Goal: Transaction & Acquisition: Obtain resource

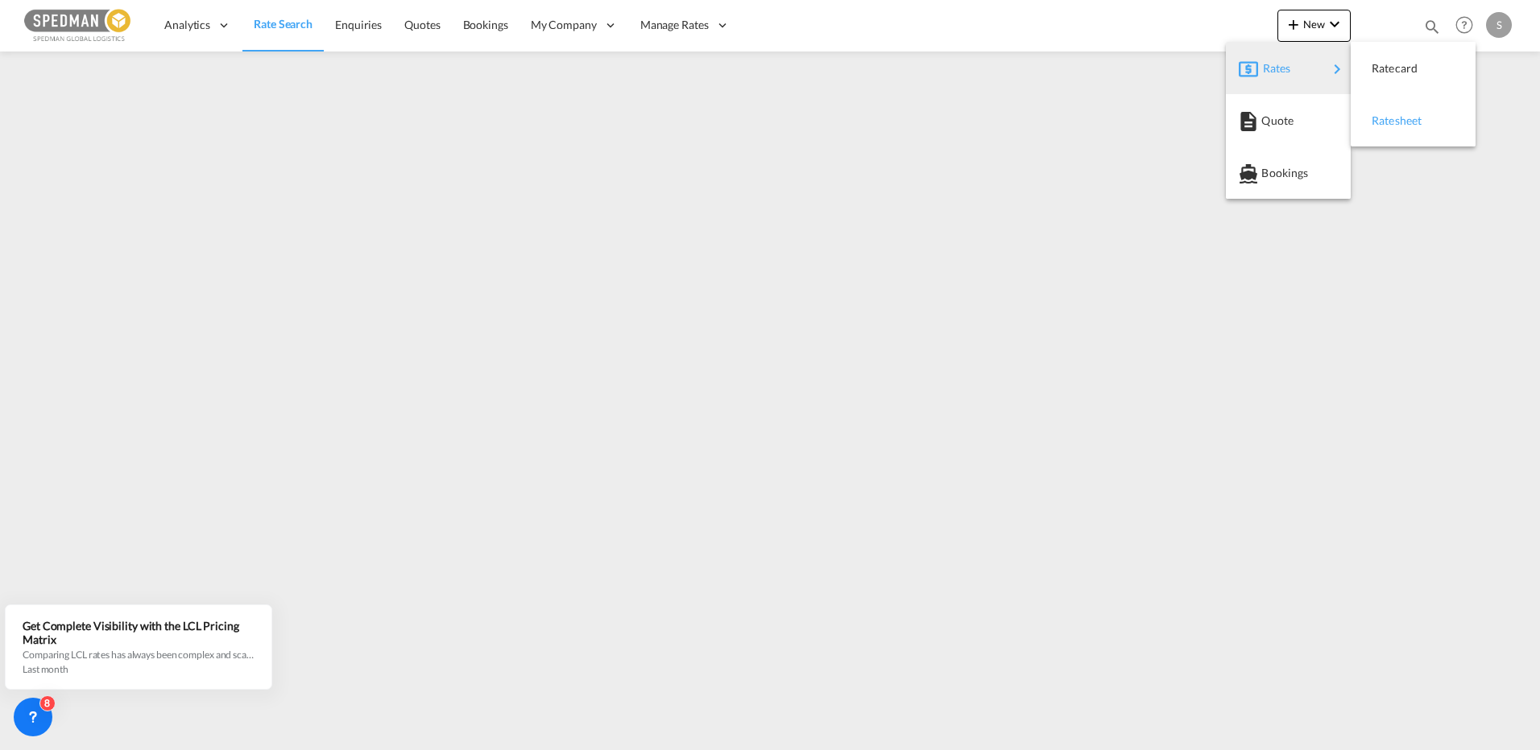
click at [1389, 125] on span "Ratesheet" at bounding box center [1380, 121] width 18 height 32
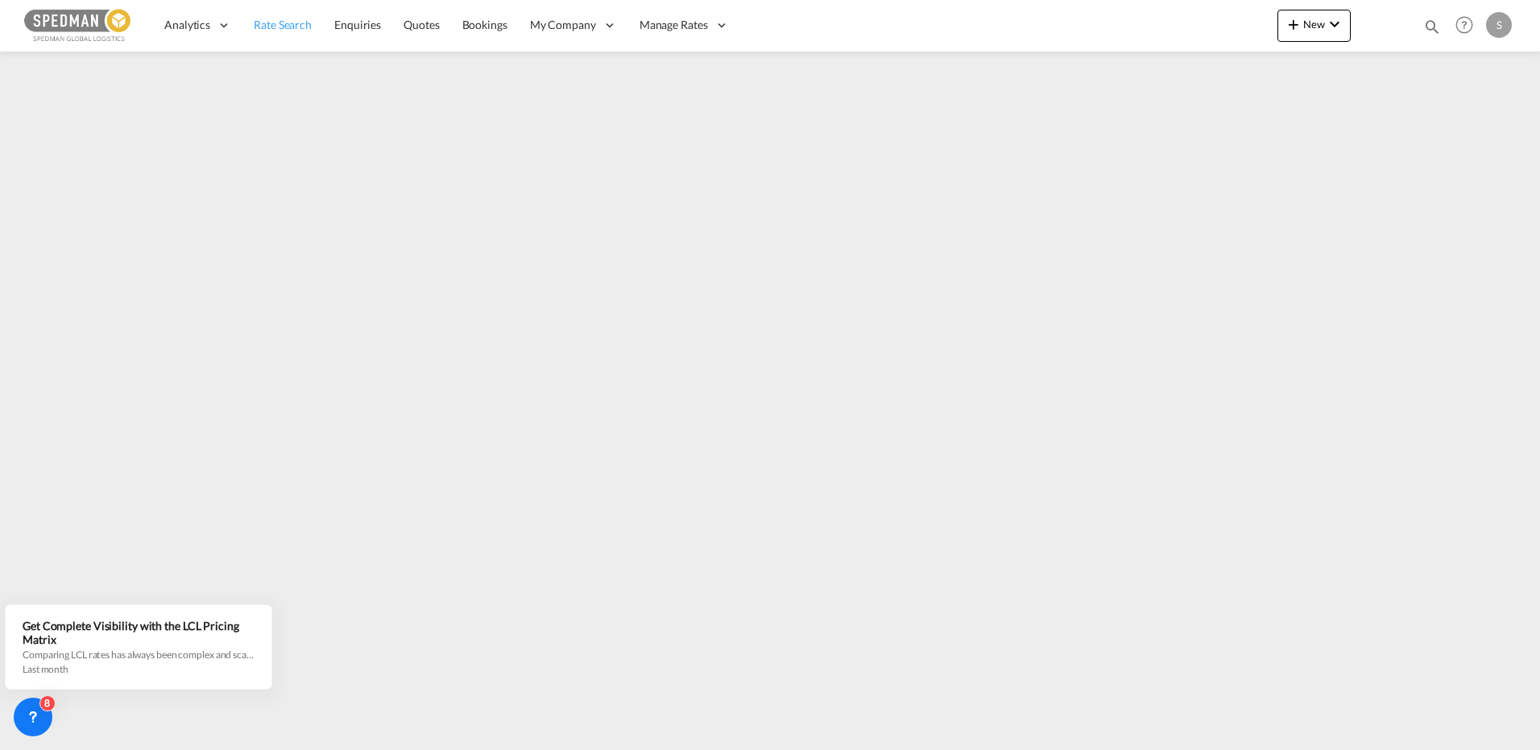
click at [287, 23] on span "Rate Search" at bounding box center [283, 25] width 58 height 14
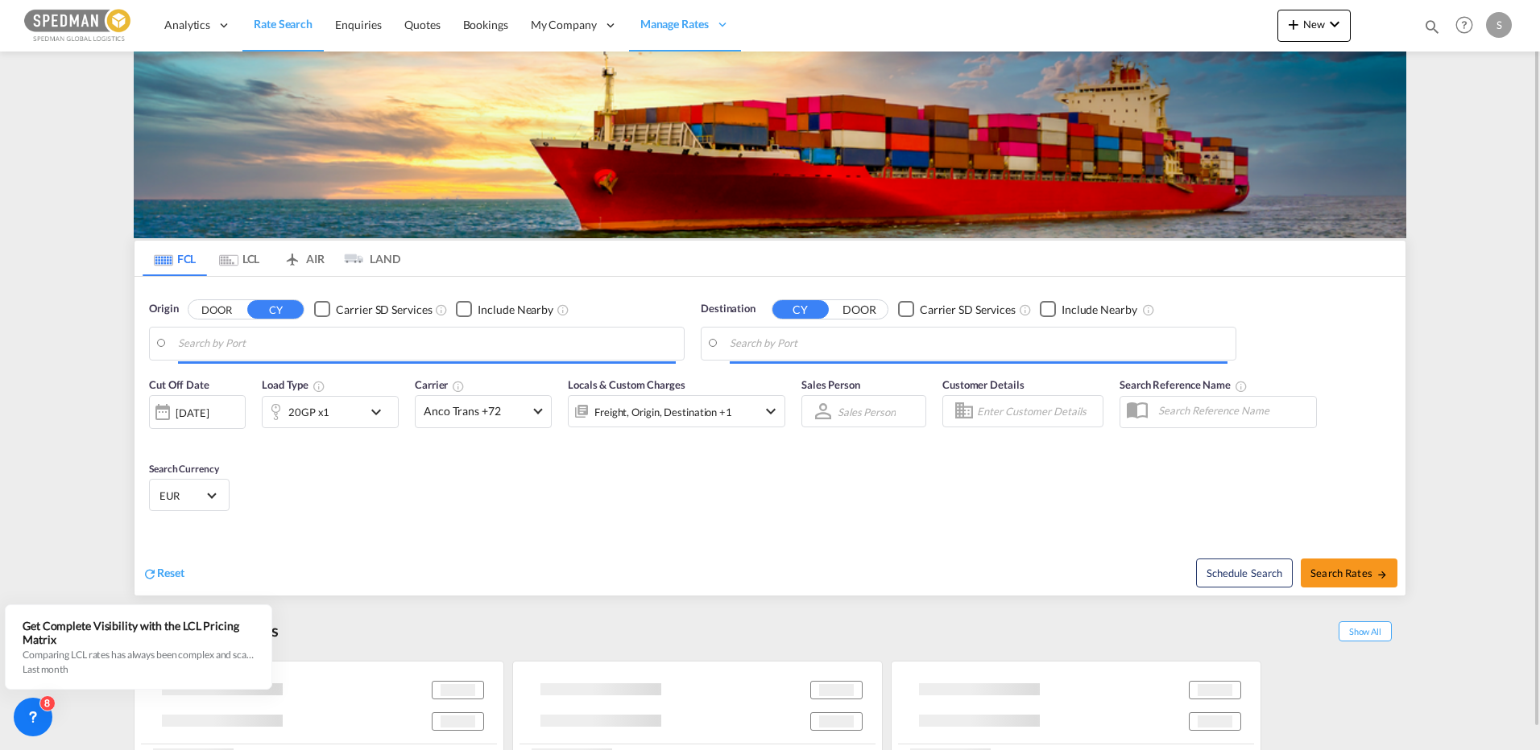
type input "[GEOGRAPHIC_DATA] ([GEOGRAPHIC_DATA]), DKCPH"
type input "[US_STATE], [GEOGRAPHIC_DATA], USNYC"
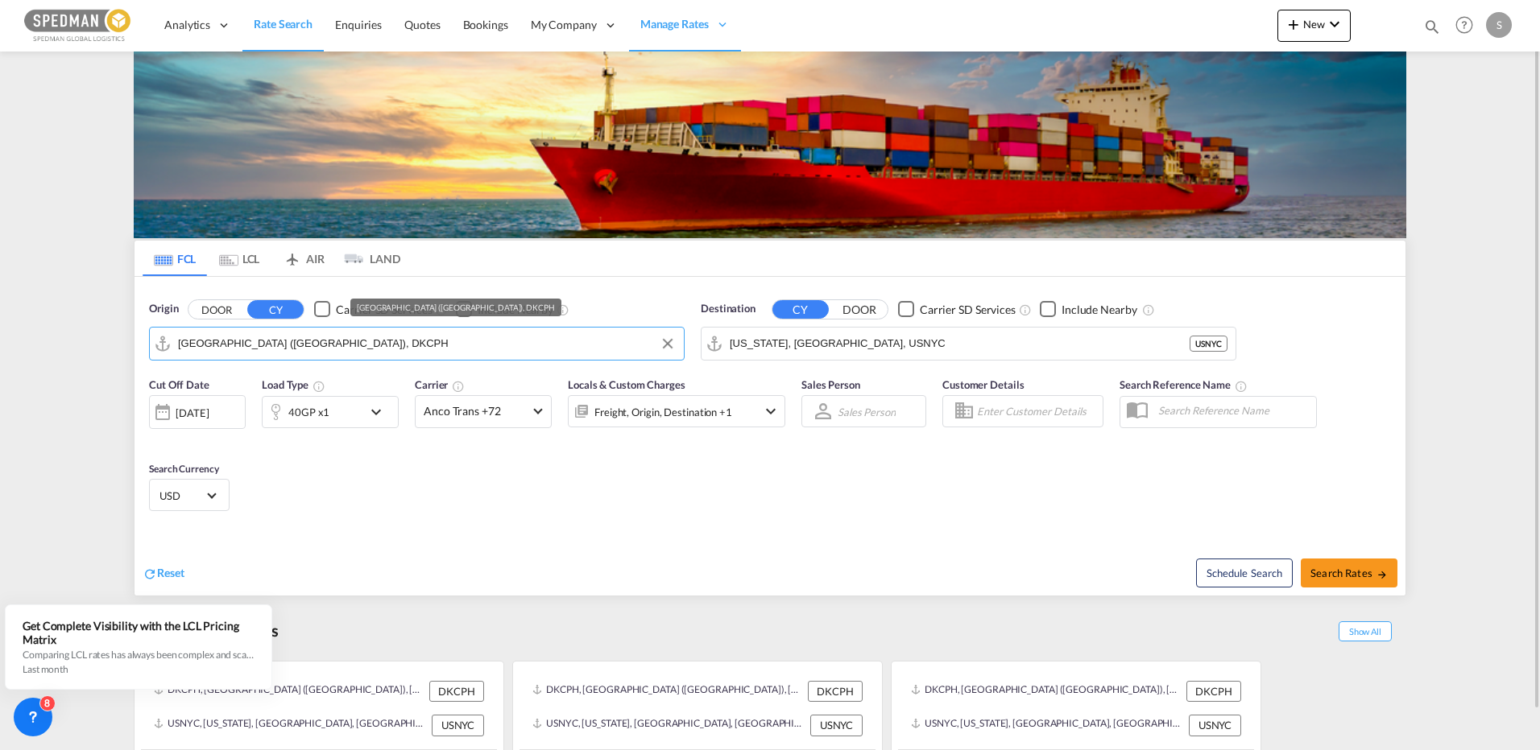
click at [390, 341] on input "[GEOGRAPHIC_DATA] ([GEOGRAPHIC_DATA]), DKCPH" at bounding box center [427, 344] width 498 height 24
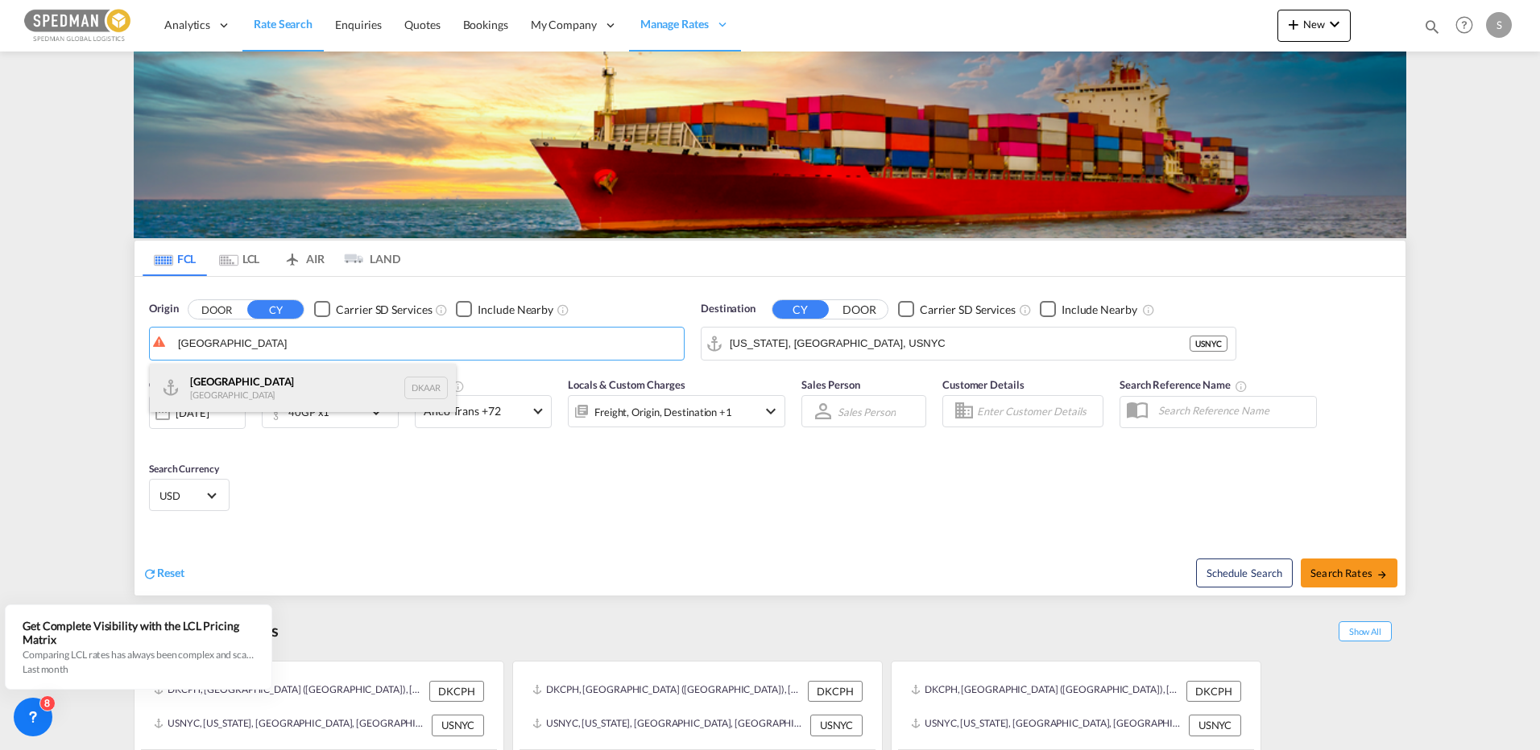
click at [224, 378] on div "Aarhus [GEOGRAPHIC_DATA] DKAAR" at bounding box center [303, 388] width 306 height 48
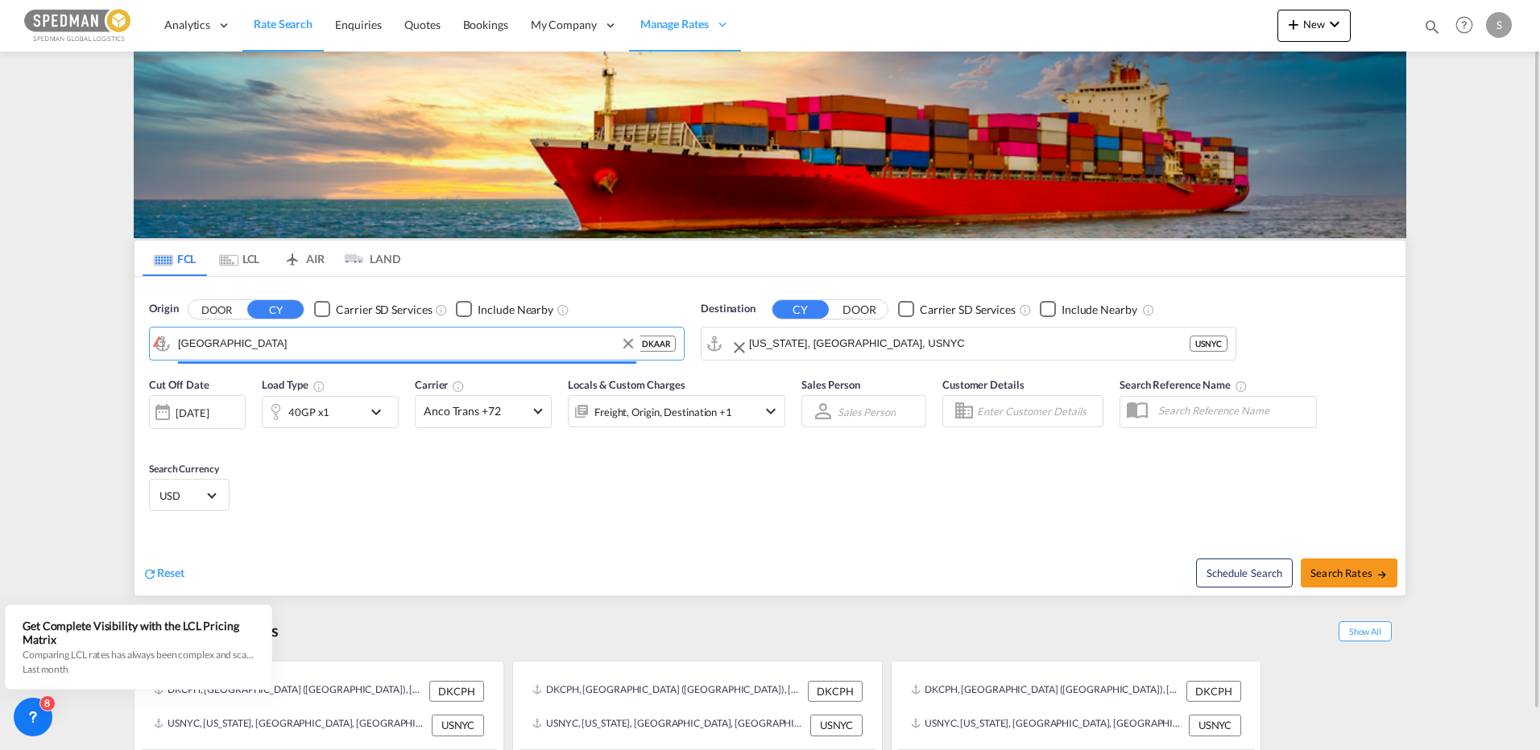
type input "[GEOGRAPHIC_DATA], [GEOGRAPHIC_DATA]"
drag, startPoint x: 887, startPoint y: 351, endPoint x: 1015, endPoint y: 361, distance: 128.4
click at [1015, 361] on md-autocomplete-wrap "[US_STATE], [GEOGRAPHIC_DATA], USNYC" at bounding box center [979, 348] width 498 height 32
drag, startPoint x: 865, startPoint y: 349, endPoint x: 596, endPoint y: 348, distance: 269.0
click at [635, 346] on div "Origin DOOR CY Carrier SD Services Include Nearby [GEOGRAPHIC_DATA], DKAAR DKAA…" at bounding box center [769, 323] width 1271 height 92
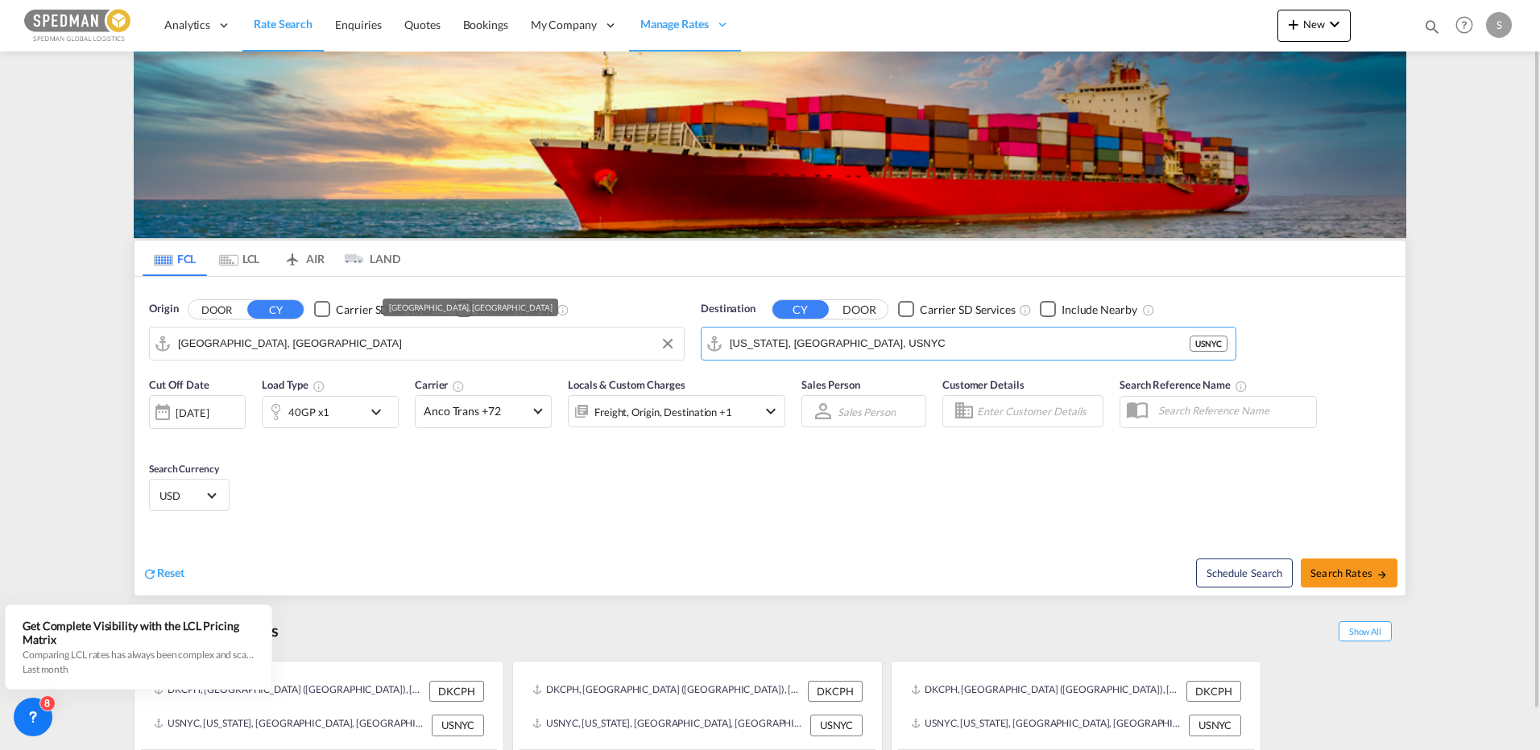
paste input "avegantes"
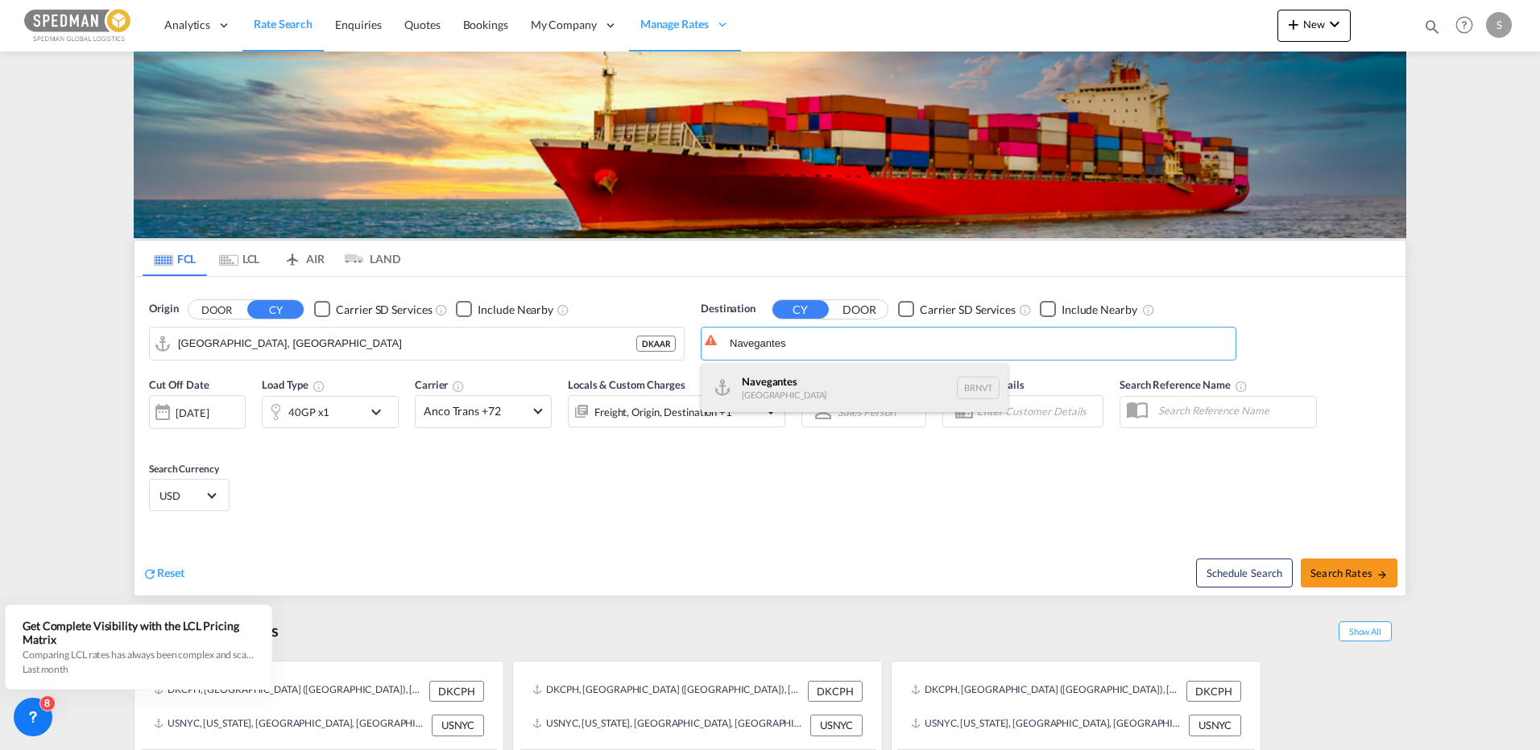
click at [783, 386] on div "Navegantes [GEOGRAPHIC_DATA] BRNVT" at bounding box center [854, 388] width 306 height 48
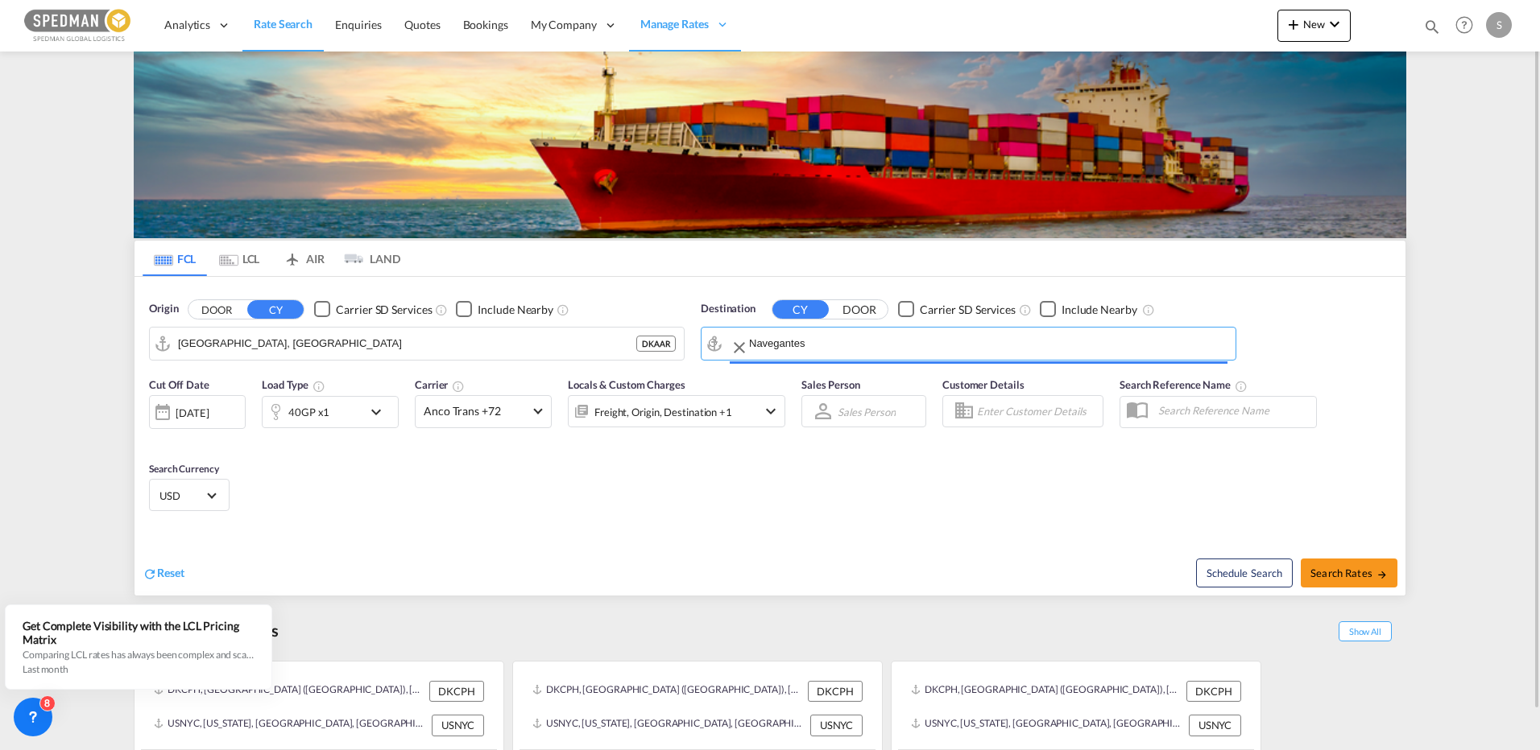
type input "Navegantes, BRNVT"
click at [304, 422] on div "40GP x1" at bounding box center [308, 412] width 41 height 23
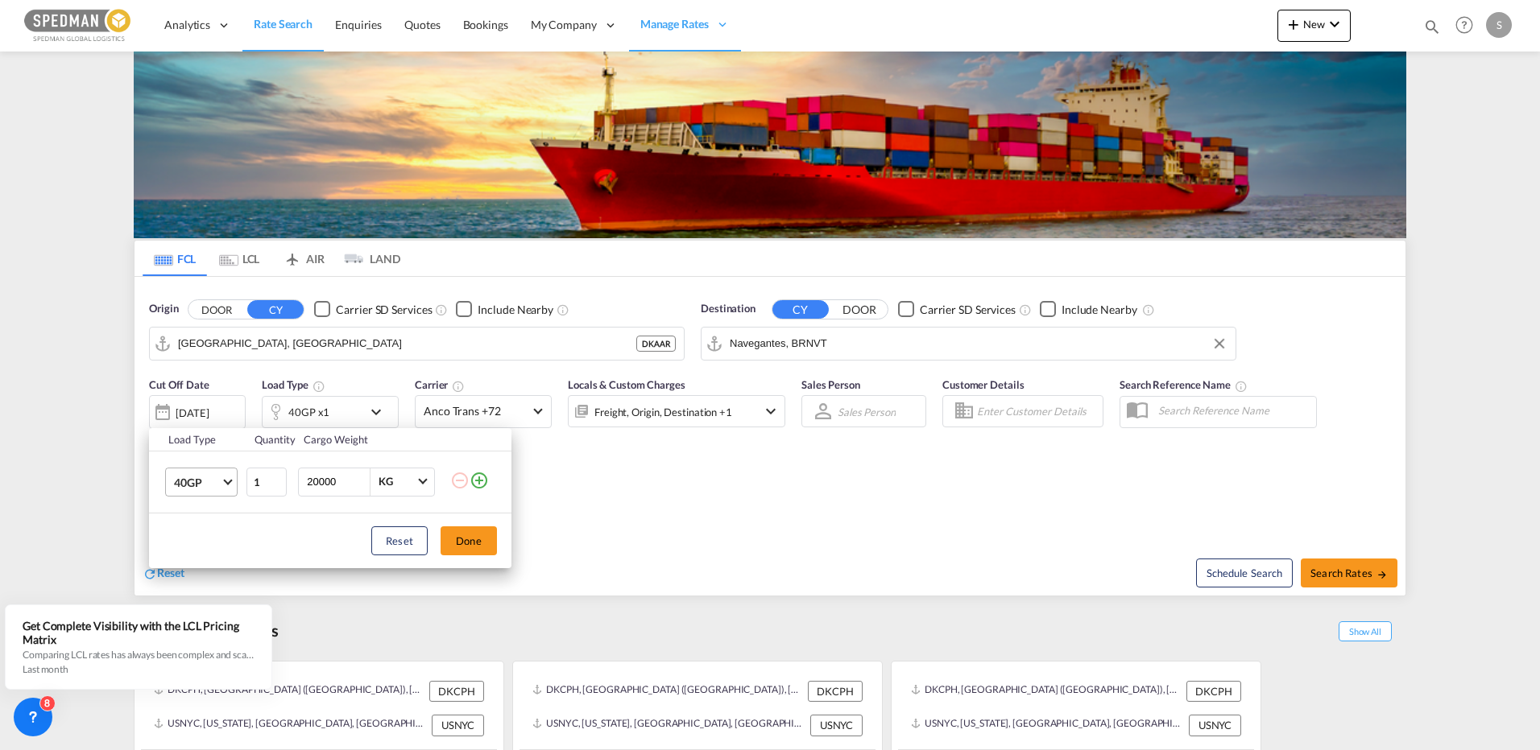
click at [227, 487] on md-select-value "40GP" at bounding box center [204, 482] width 64 height 27
click at [197, 444] on div "20GP" at bounding box center [188, 444] width 28 height 16
click at [457, 540] on button "Done" at bounding box center [468, 541] width 56 height 29
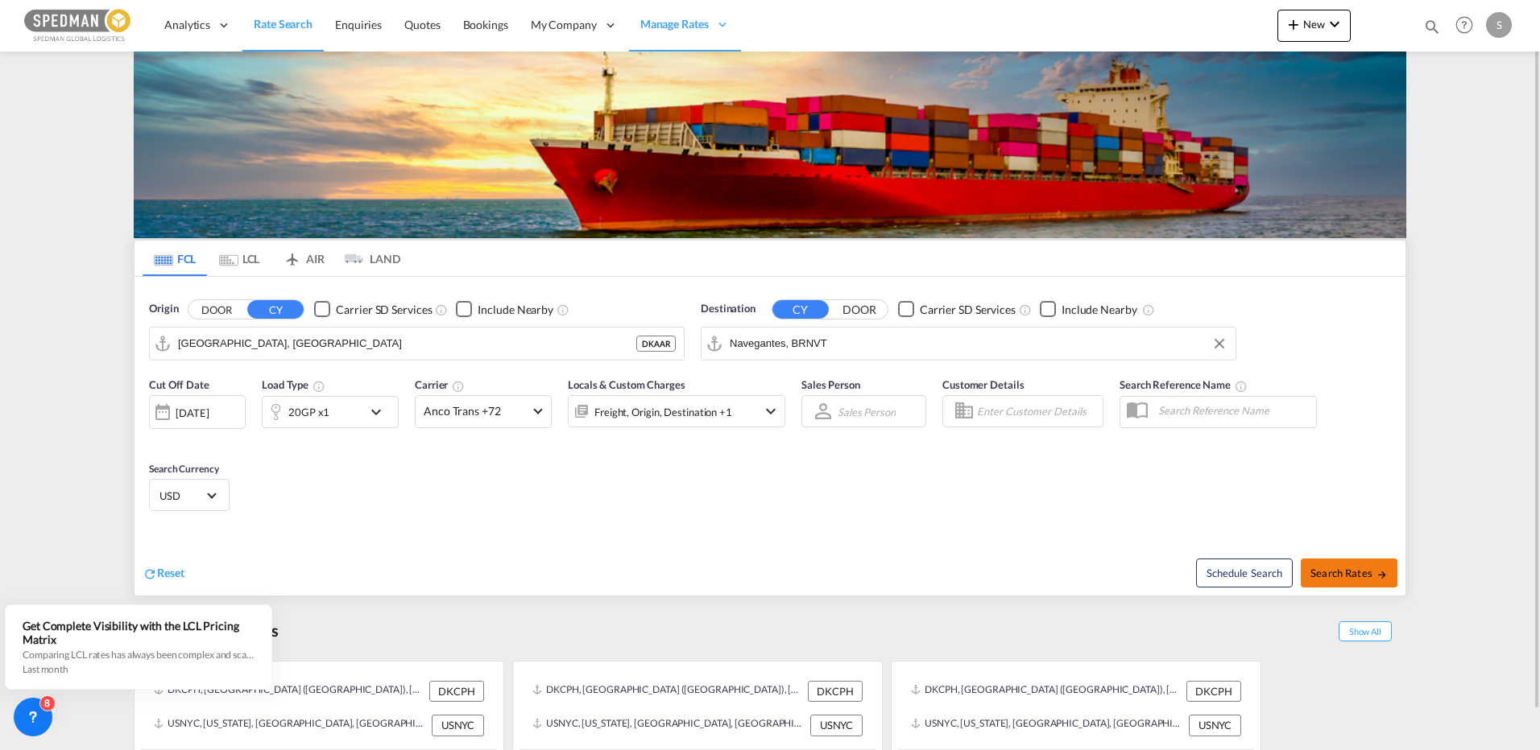
click at [1346, 573] on span "Search Rates" at bounding box center [1348, 573] width 77 height 13
type input "DKAAR to BRNVT / [DATE]"
